Goal: Information Seeking & Learning: Learn about a topic

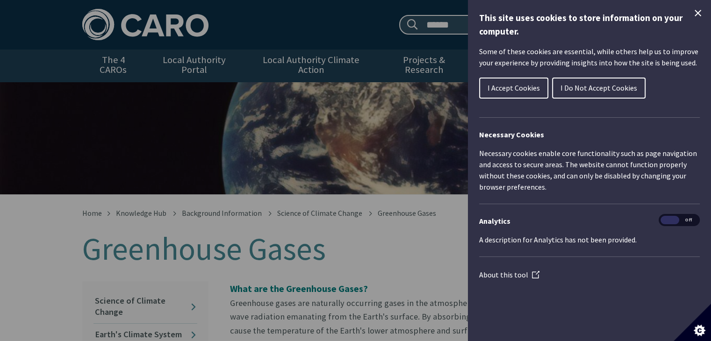
click at [628, 88] on span "I Do Not Accept Cookies" at bounding box center [598, 87] width 77 height 9
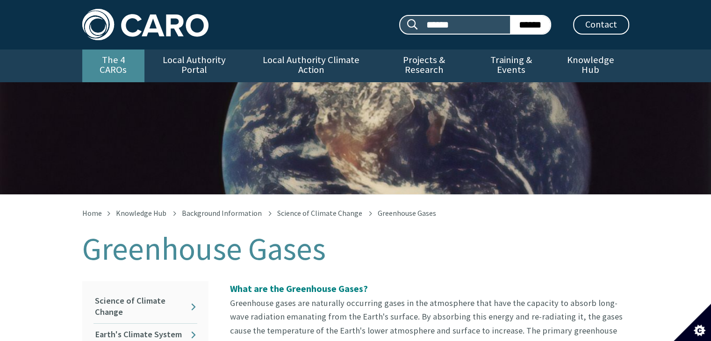
click at [112, 64] on link "The 4 CAROs" at bounding box center [113, 66] width 62 height 33
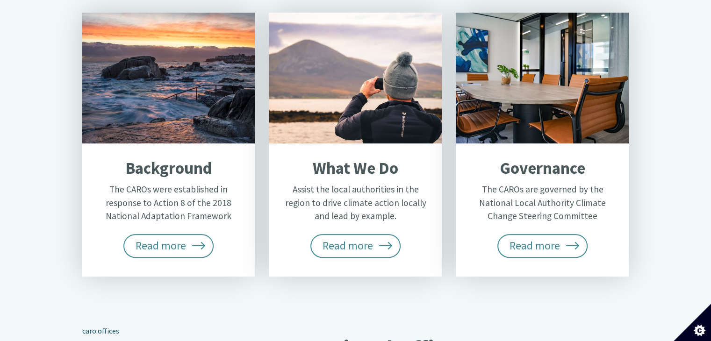
scroll to position [402, 0]
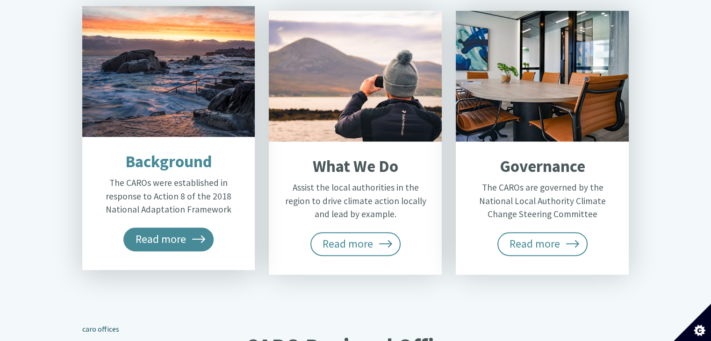
click at [160, 228] on span "Read more" at bounding box center [168, 239] width 91 height 23
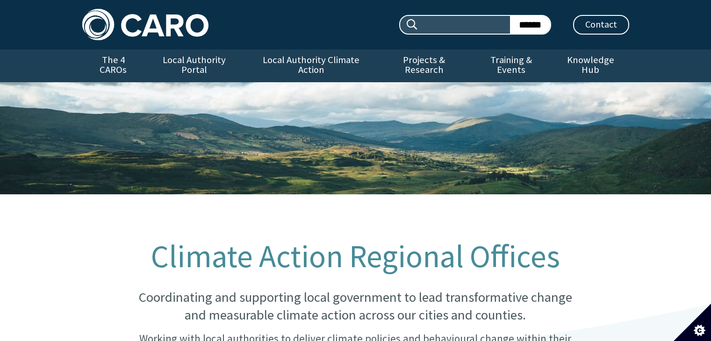
scroll to position [402, 0]
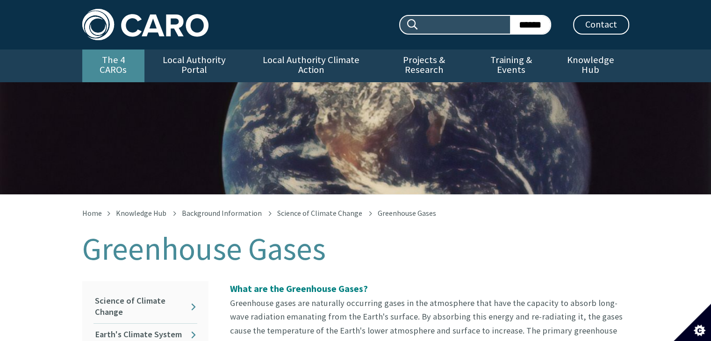
click at [129, 65] on link "The 4 CAROs" at bounding box center [113, 66] width 62 height 33
